Goal: Register for event/course

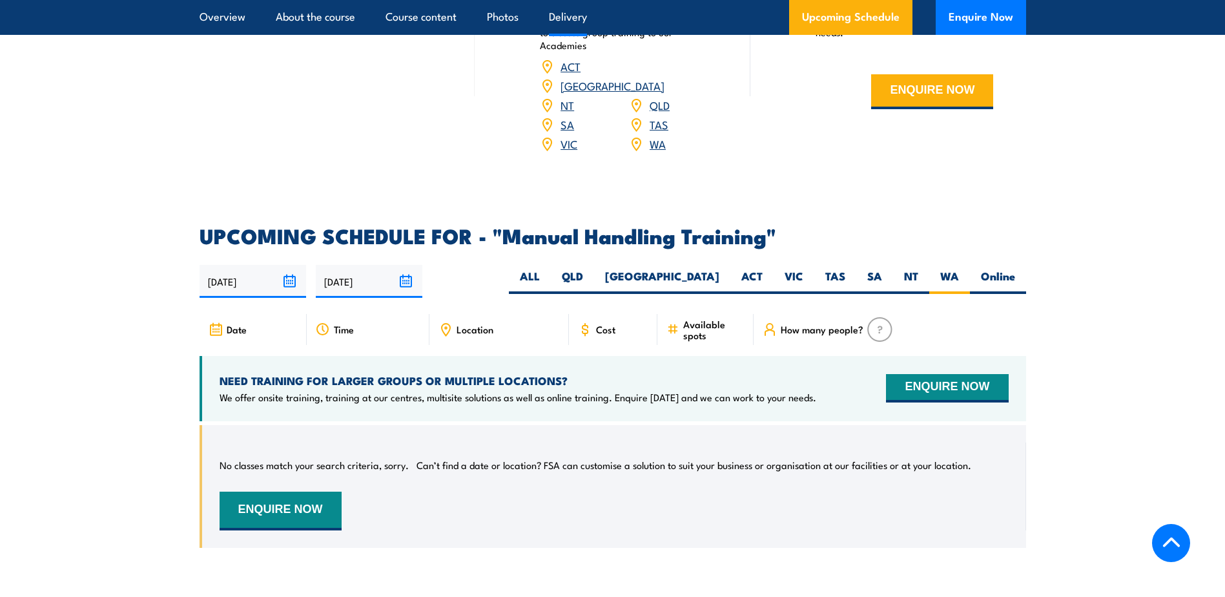
scroll to position [1714, 0]
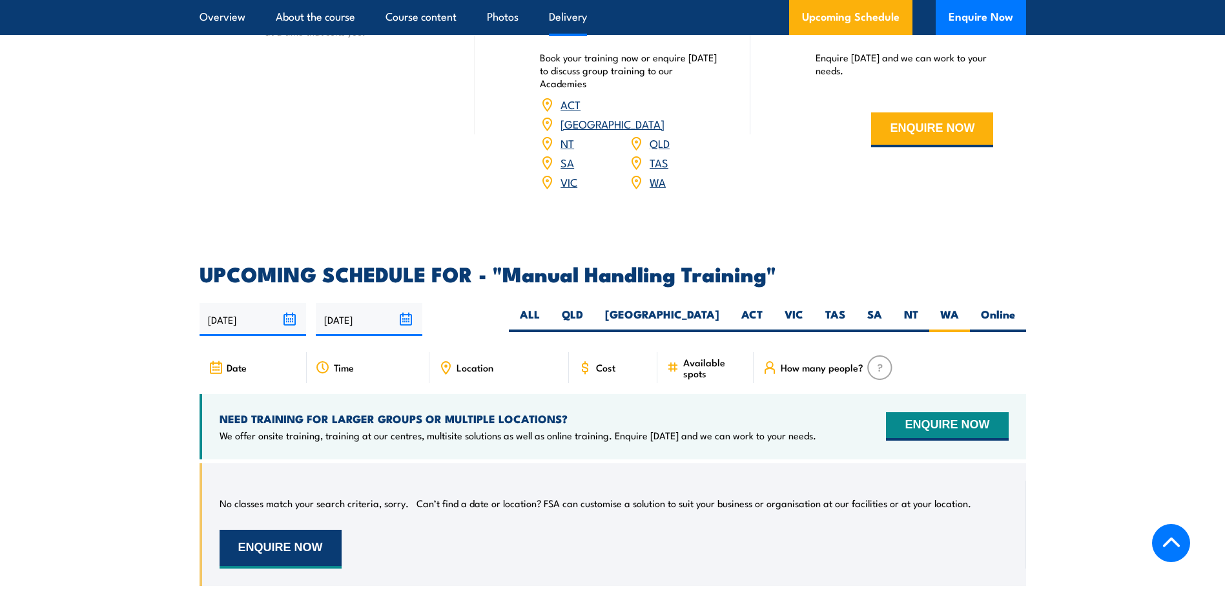
click at [311, 547] on button "ENQUIRE NOW" at bounding box center [281, 549] width 122 height 39
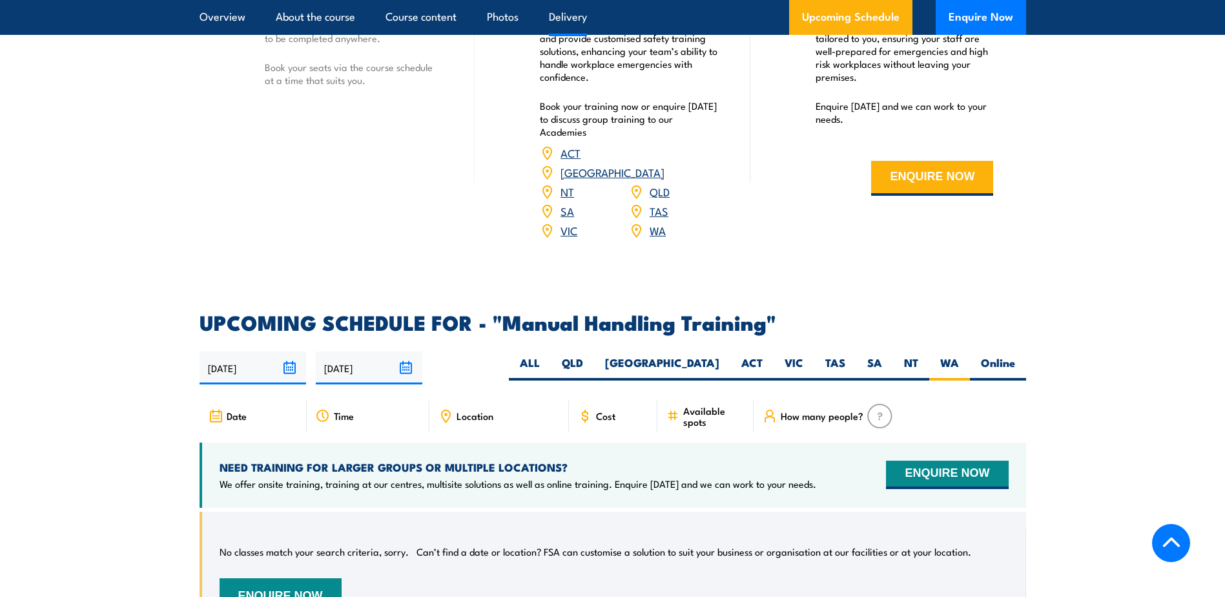
scroll to position [1714, 0]
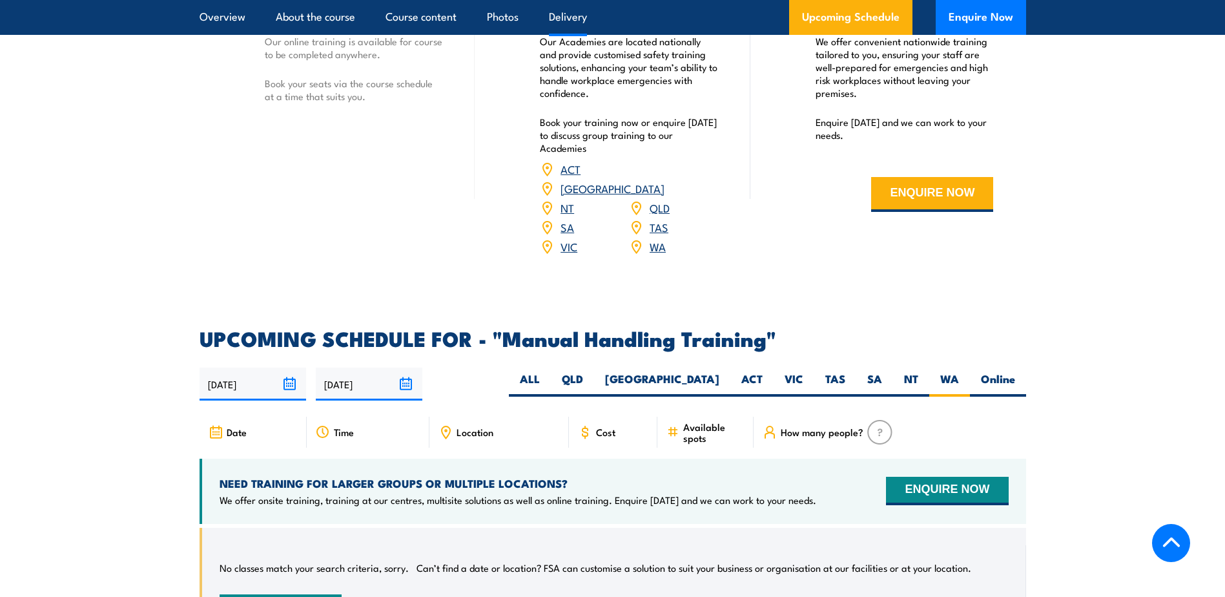
click at [655, 238] on link "WA" at bounding box center [658, 246] width 16 height 16
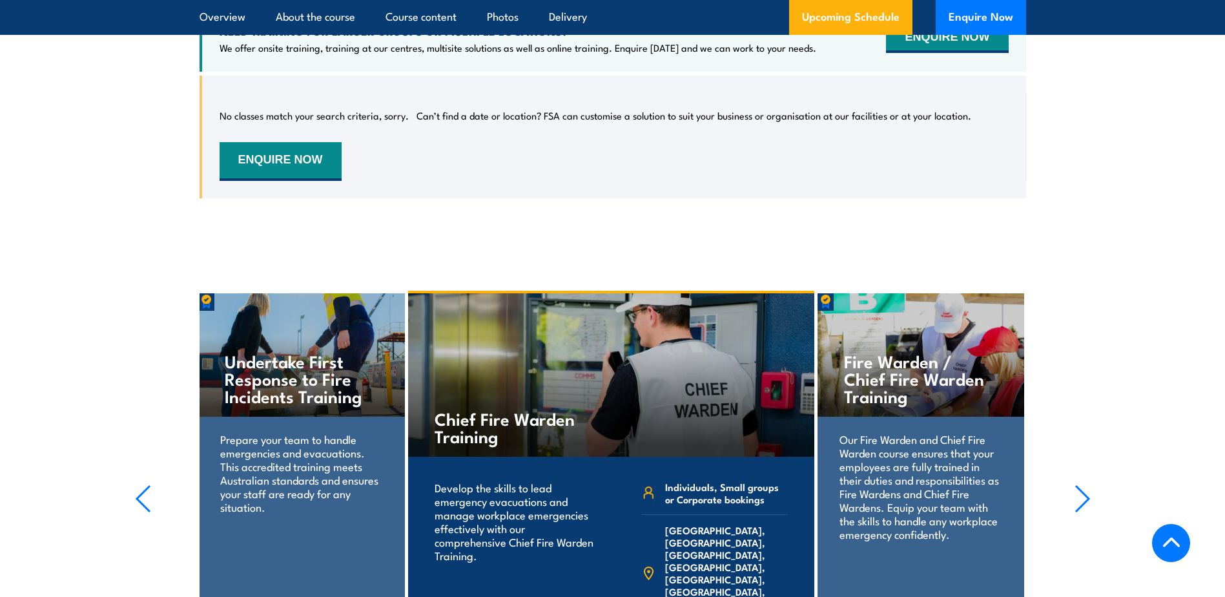
scroll to position [1778, 0]
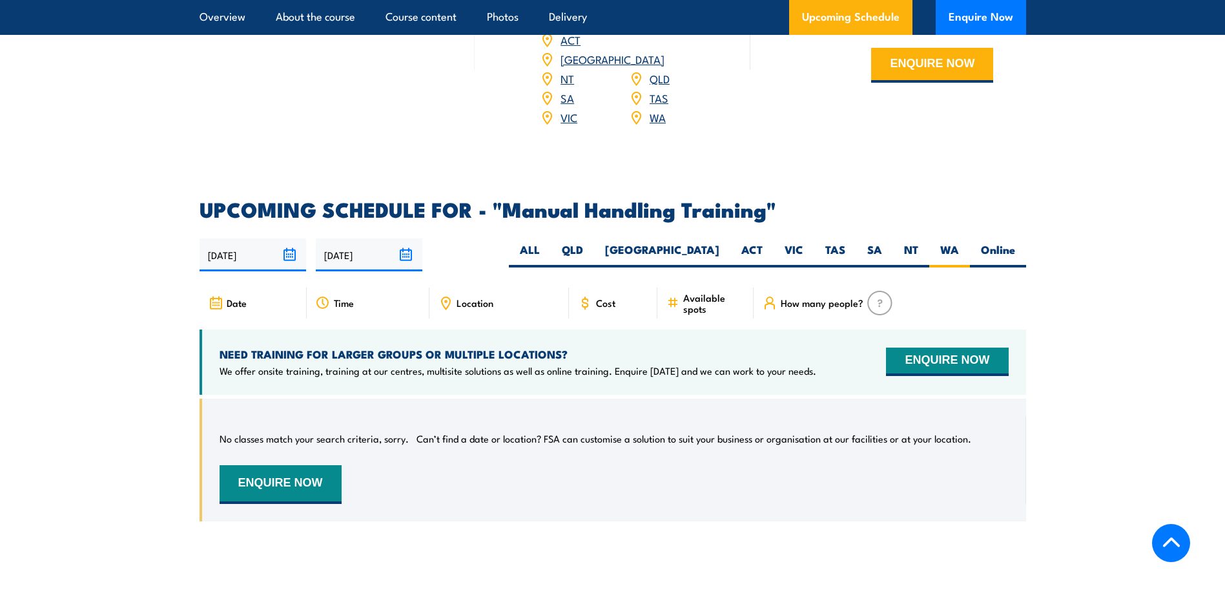
click at [656, 115] on link "WA" at bounding box center [658, 117] width 16 height 16
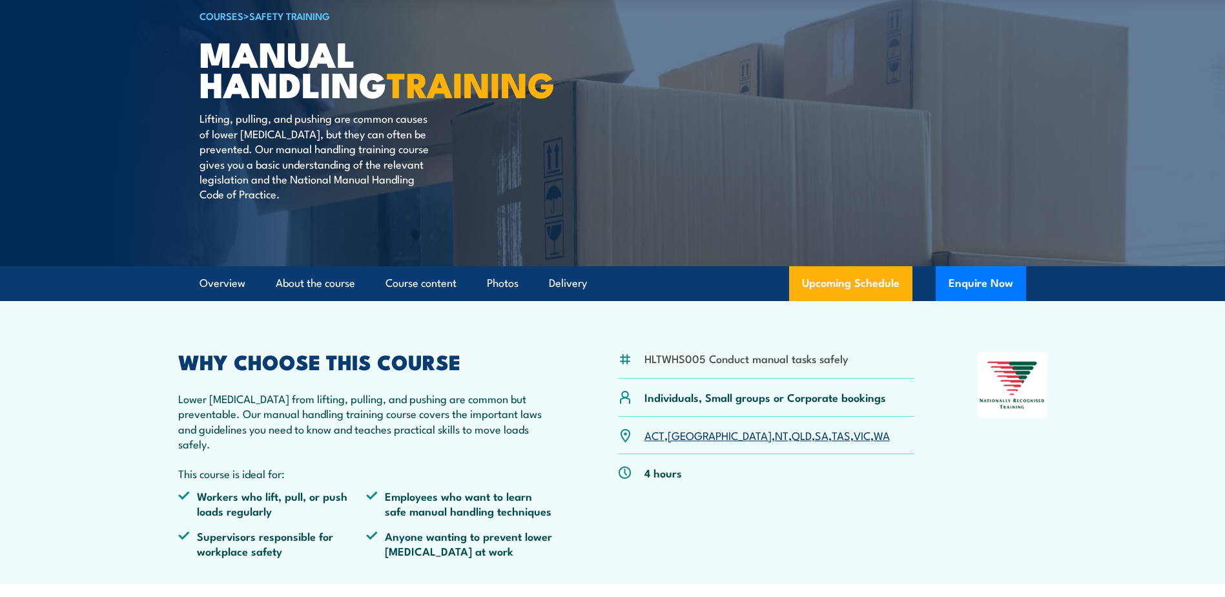
scroll to position [99, 0]
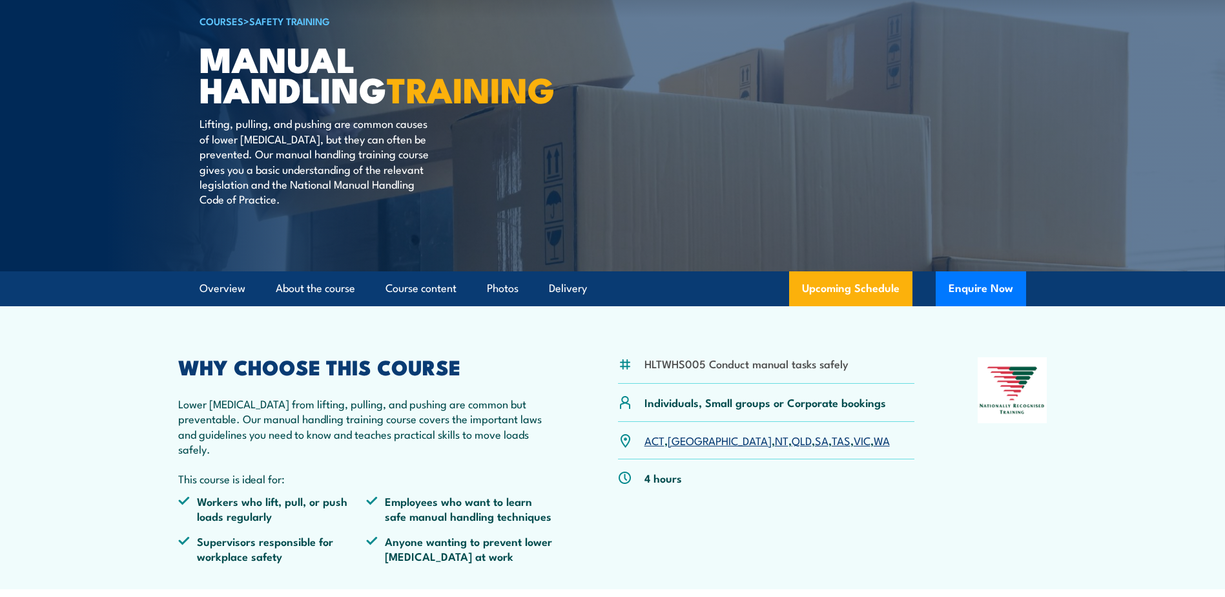
click at [762, 371] on li "HLTWHS005 Conduct manual tasks safely" at bounding box center [747, 363] width 204 height 15
drag, startPoint x: 853, startPoint y: 377, endPoint x: 639, endPoint y: 381, distance: 213.8
click at [639, 381] on div "HLTWHS005 Conduct manual tasks safely" at bounding box center [766, 370] width 297 height 26
copy li "HLTWHS005 Conduct manual tasks safely"
